Goal: Transaction & Acquisition: Purchase product/service

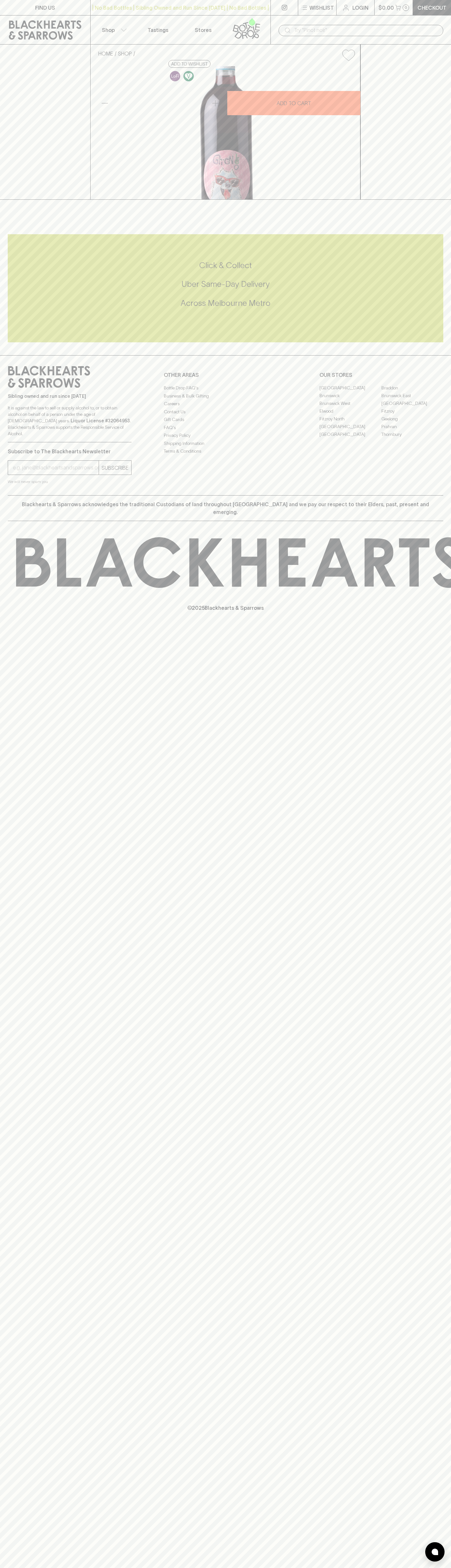
click at [421, 1045] on div "FIND US | No Bad Bottles | Sibling Owned and Run Since 2006 | No Bad Bottles | …" at bounding box center [226, 784] width 451 height 1568
click at [302, 1567] on html "FIND US | No Bad Bottles | Sibling Owned and Run Since 2006 | No Bad Bottles | …" at bounding box center [226, 784] width 451 height 1568
click at [4, 200] on div "HOME SHOP Sindi Mandiqi Grignolino 2023 $45.00 Add to wishlist 10% discount whe…" at bounding box center [226, 122] width 451 height 155
